Goal: Submit feedback/report problem: Submit feedback/report problem

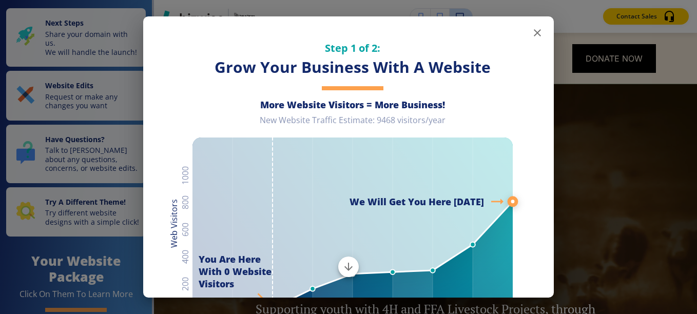
click at [531, 30] on icon "button" at bounding box center [537, 33] width 12 height 12
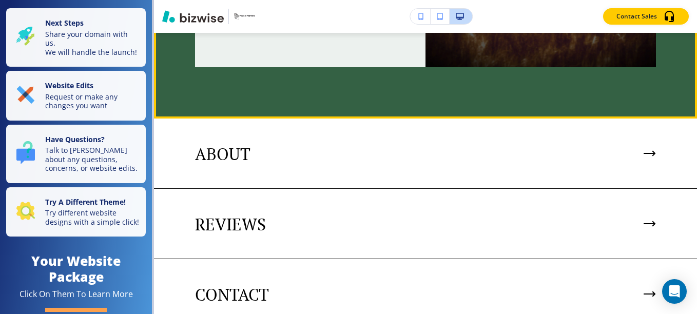
scroll to position [2162, 0]
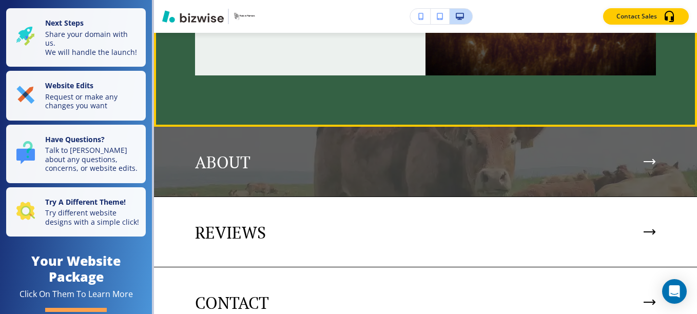
click at [644, 159] on icon at bounding box center [650, 162] width 12 height 6
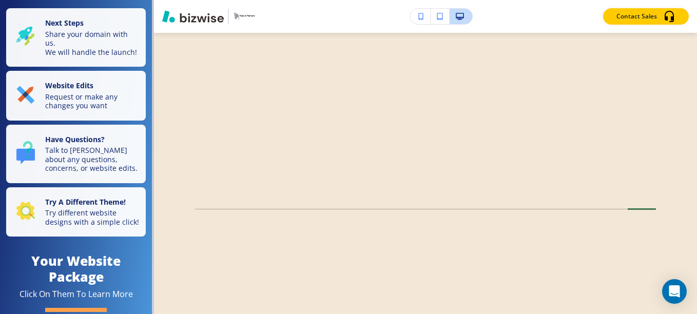
scroll to position [0, 0]
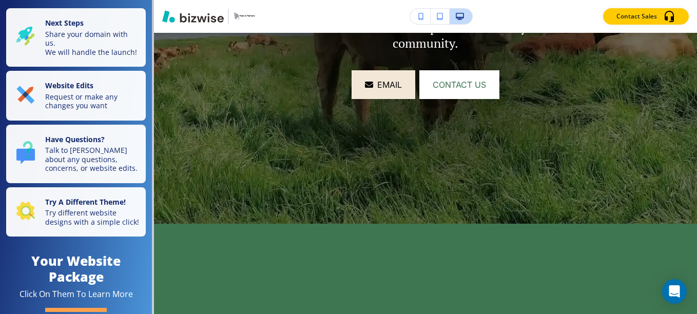
click at [465, 258] on div "⭐⭐⭐⭐⭐ Had the Grind, and my wife had the OG. The pickled veggies were on point,…" at bounding box center [425, 279] width 543 height 110
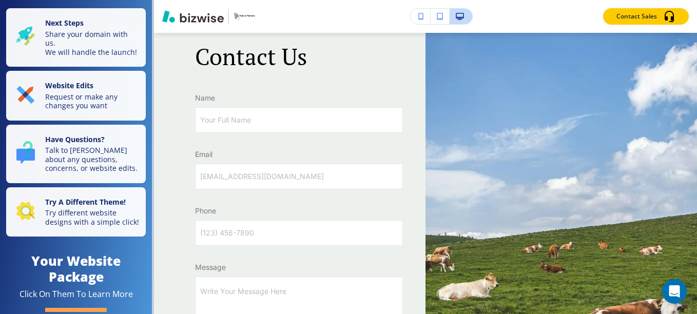
scroll to position [1330, 0]
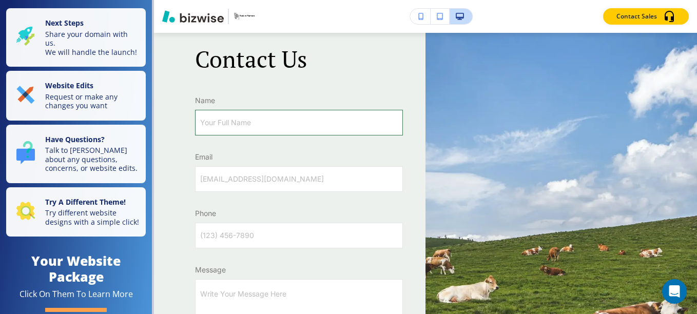
click at [310, 123] on input "Your Full Name" at bounding box center [299, 122] width 207 height 25
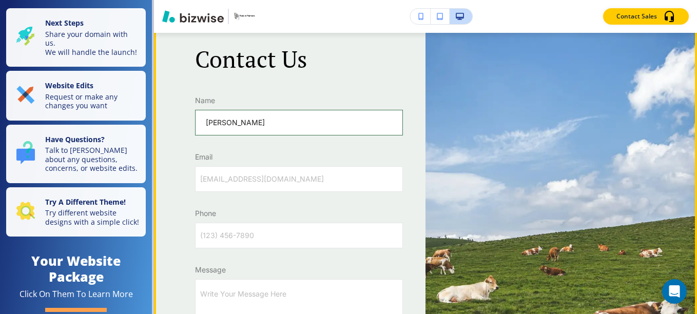
type input "[PERSON_NAME]"
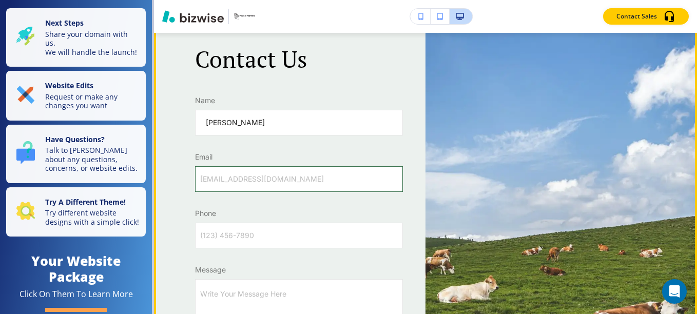
click at [296, 180] on input "[EMAIL_ADDRESS][DOMAIN_NAME]" at bounding box center [299, 179] width 207 height 25
type input "[PERSON_NAME][EMAIL_ADDRESS][PERSON_NAME][DOMAIN_NAME]"
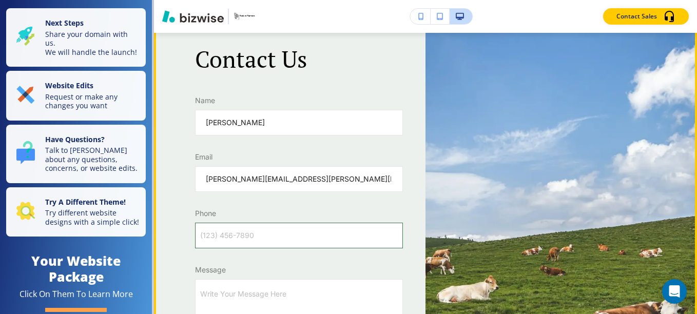
click at [280, 239] on input "(123) 456-7890" at bounding box center [299, 235] width 207 height 25
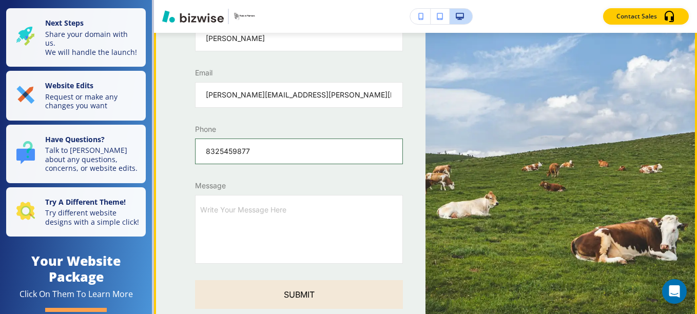
scroll to position [1422, 0]
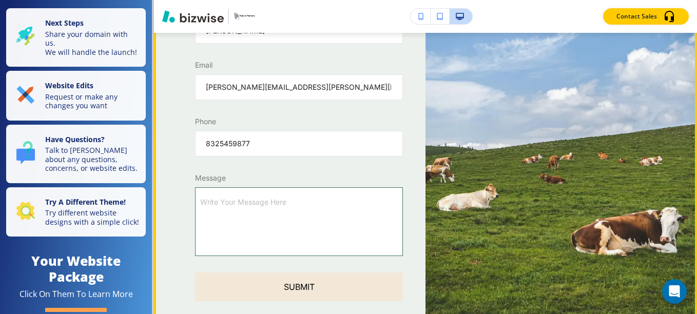
type input "8325459877"
click at [318, 208] on textarea "Write Your Message Here" at bounding box center [298, 221] width 185 height 53
type textarea "t"
type textarea "x"
type textarea "te"
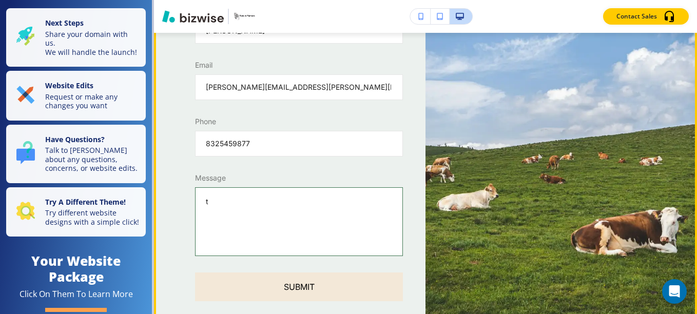
type textarea "x"
type textarea "tes"
type textarea "x"
type textarea "test"
type textarea "x"
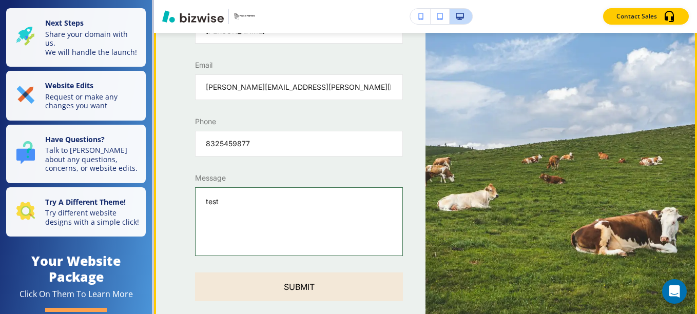
type textarea "test"
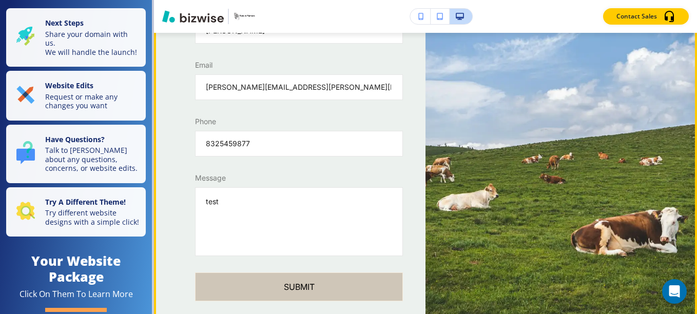
click at [314, 284] on button "Submit" at bounding box center [299, 287] width 208 height 29
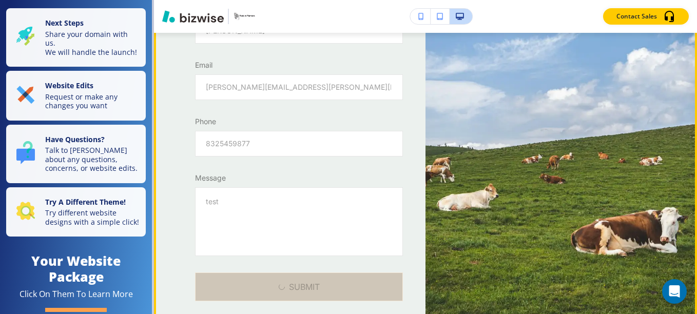
type textarea "x"
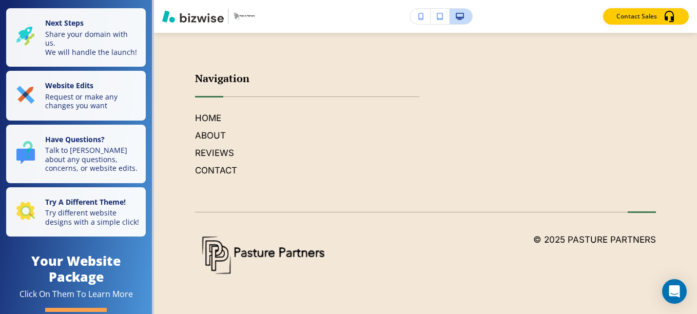
scroll to position [1780, 0]
